Goal: Find specific page/section: Find specific page/section

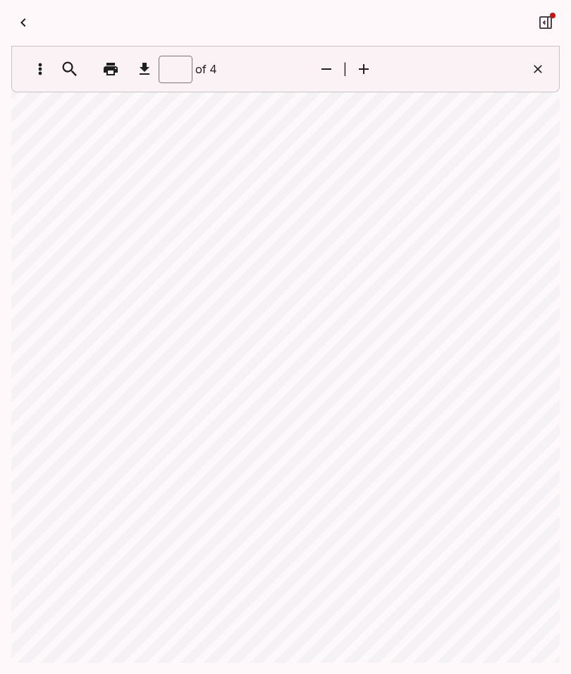
scroll to position [877, 0]
type input "*"
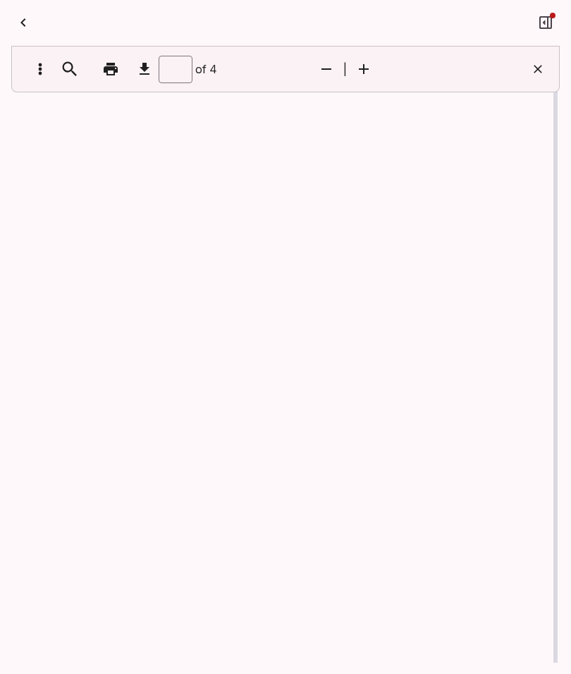
scroll to position [1, 0]
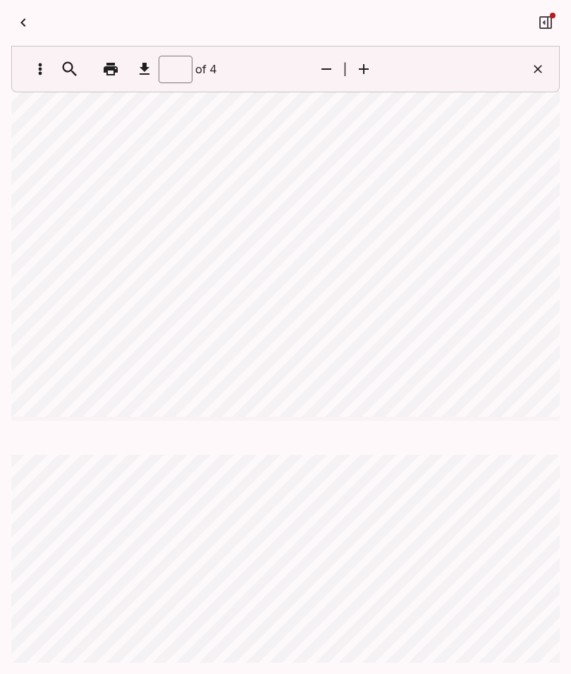
type input "*"
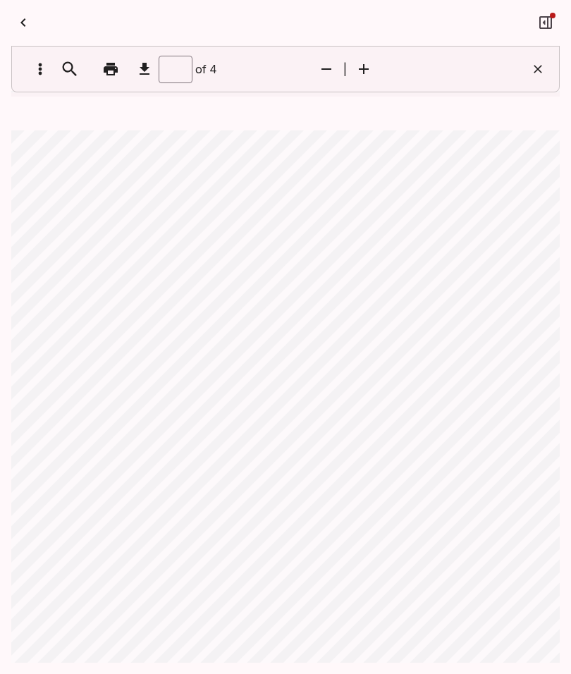
scroll to position [717, 0]
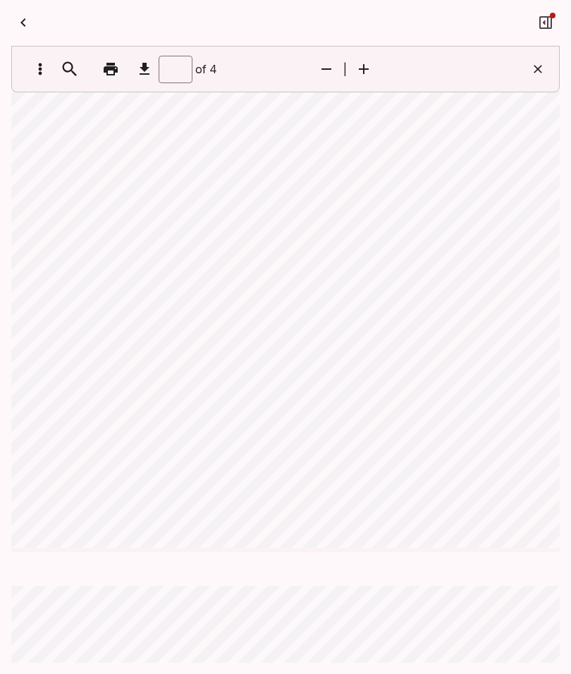
scroll to position [271, 0]
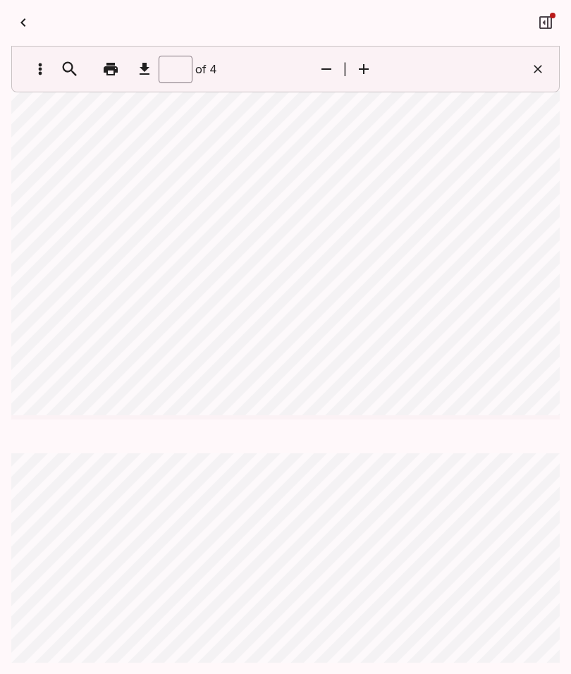
type input "*"
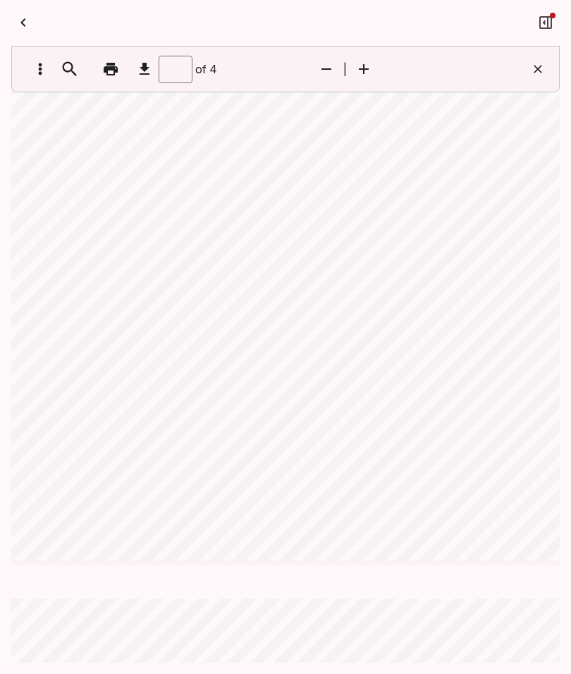
scroll to position [1007, 0]
